Goal: Find specific fact: Find specific fact

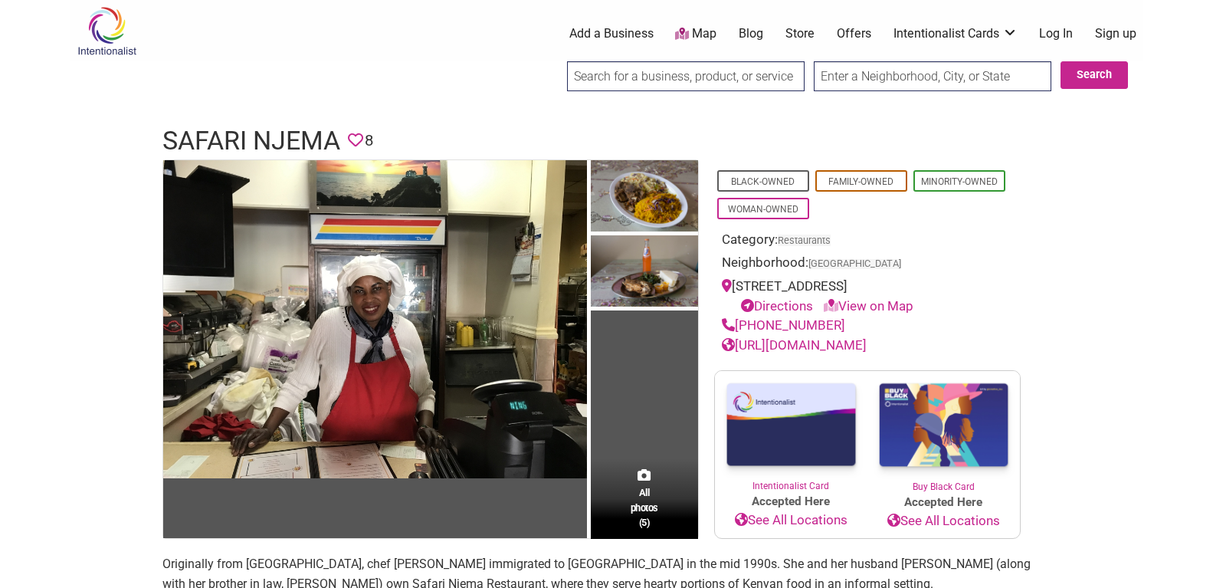
click at [768, 353] on link "[URL][DOMAIN_NAME]" at bounding box center [794, 344] width 145 height 15
click at [631, 74] on input "search" at bounding box center [686, 76] width 238 height 30
click at [638, 66] on input "search" at bounding box center [686, 76] width 238 height 30
type input "when 2qw"
